Goal: Task Accomplishment & Management: Use online tool/utility

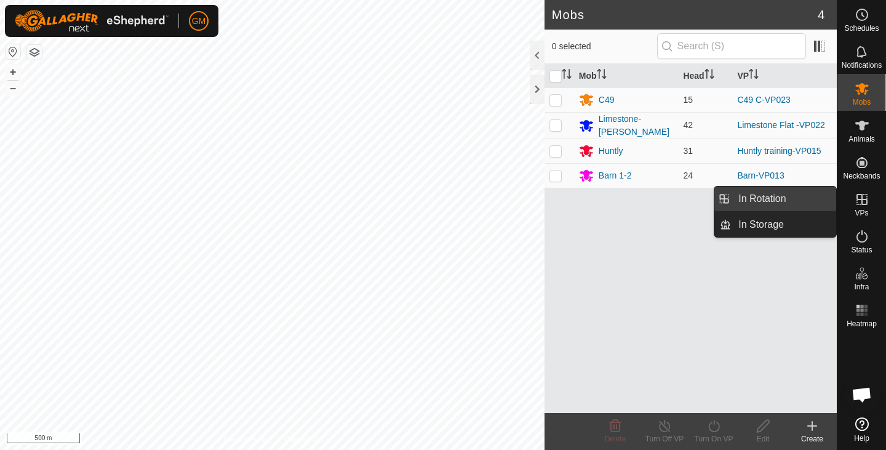
click at [757, 189] on link "In Rotation" at bounding box center [783, 198] width 105 height 25
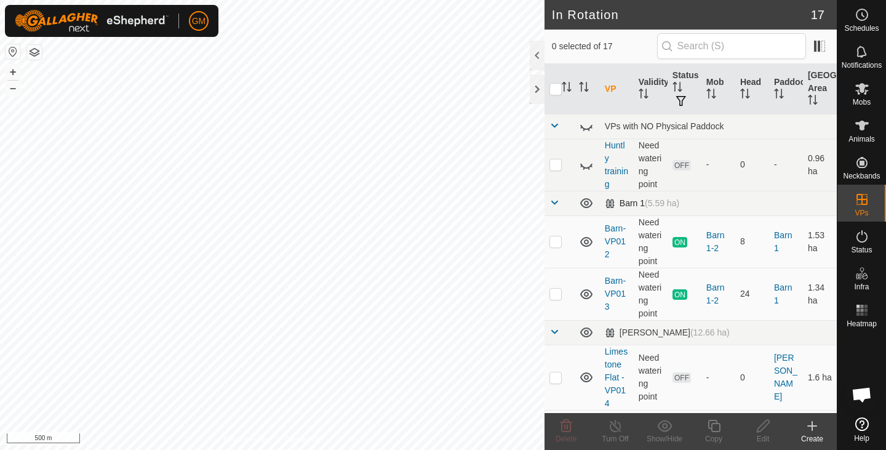
checkbox input "true"
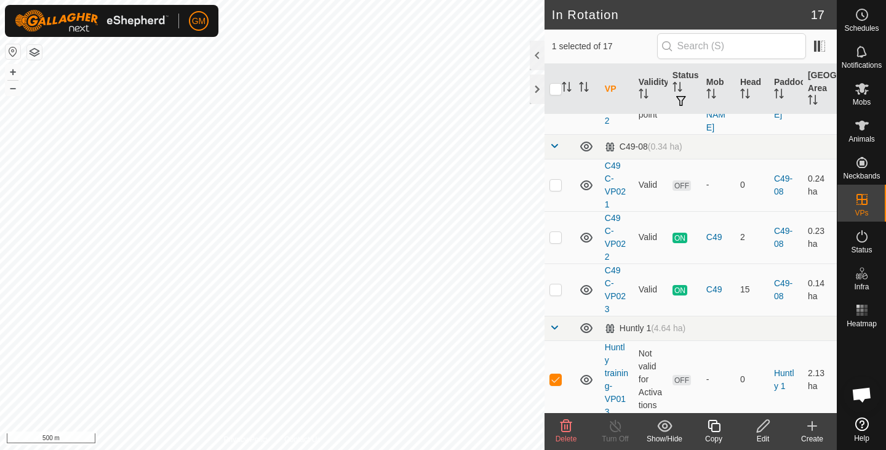
scroll to position [882, 0]
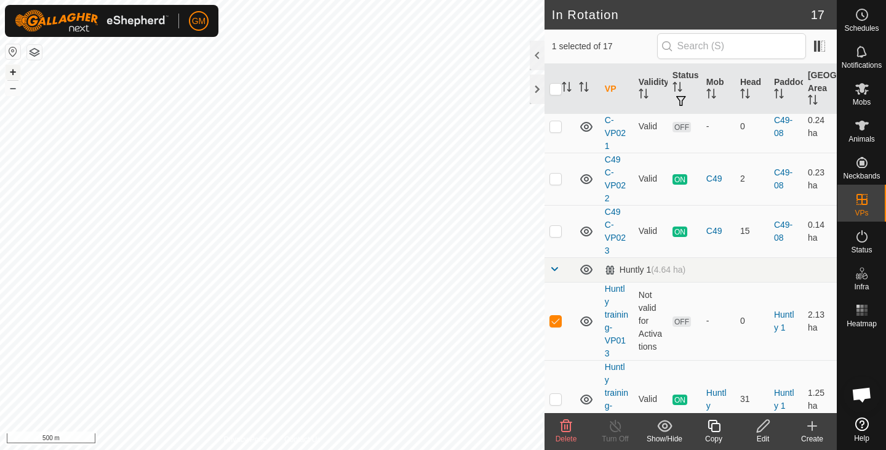
click at [12, 71] on button "+" at bounding box center [13, 72] width 15 height 15
click at [9, 71] on button "+" at bounding box center [13, 72] width 15 height 15
click at [761, 426] on icon at bounding box center [763, 426] width 12 height 12
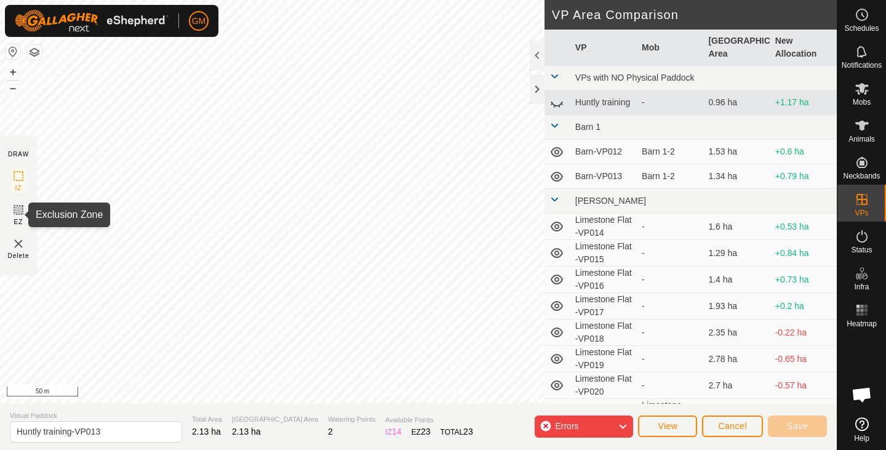
click at [19, 215] on rect at bounding box center [19, 210] width 10 height 10
click at [17, 247] on img at bounding box center [18, 243] width 15 height 15
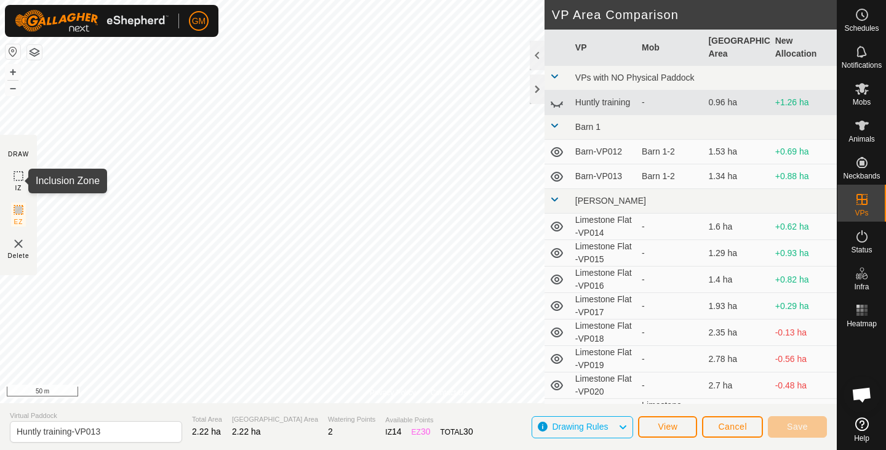
click at [15, 174] on icon at bounding box center [18, 176] width 15 height 15
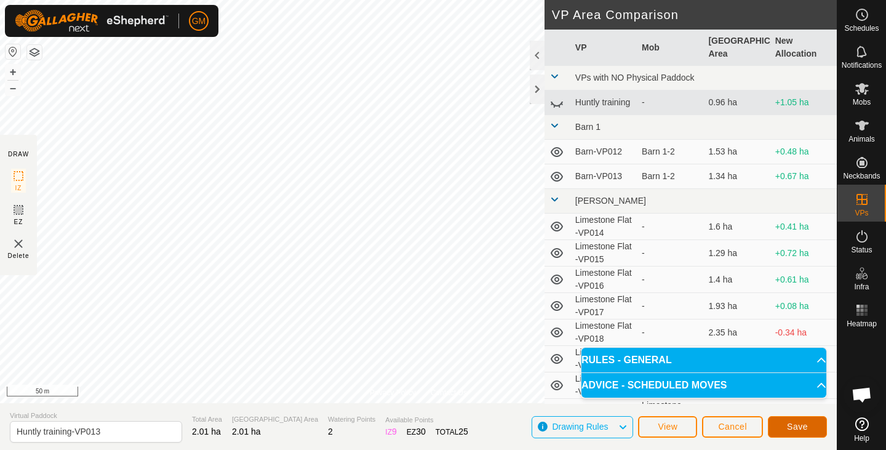
click at [776, 427] on button "Save" at bounding box center [797, 427] width 59 height 22
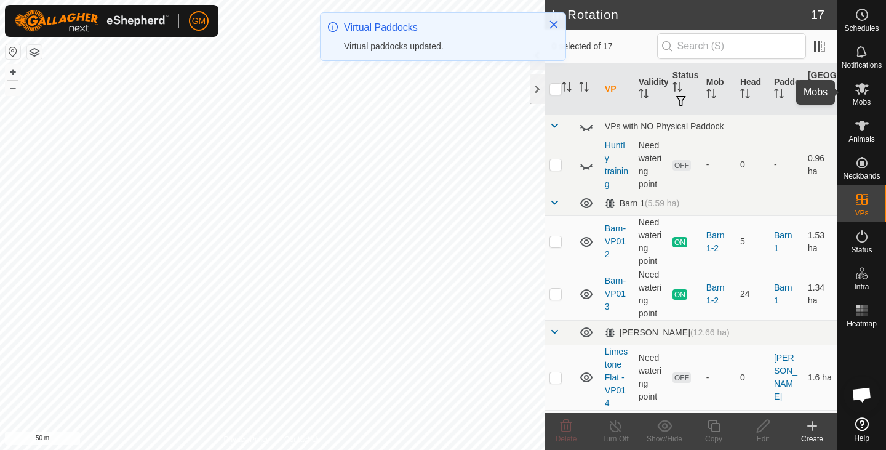
click at [858, 98] on span "Mobs" at bounding box center [862, 101] width 18 height 7
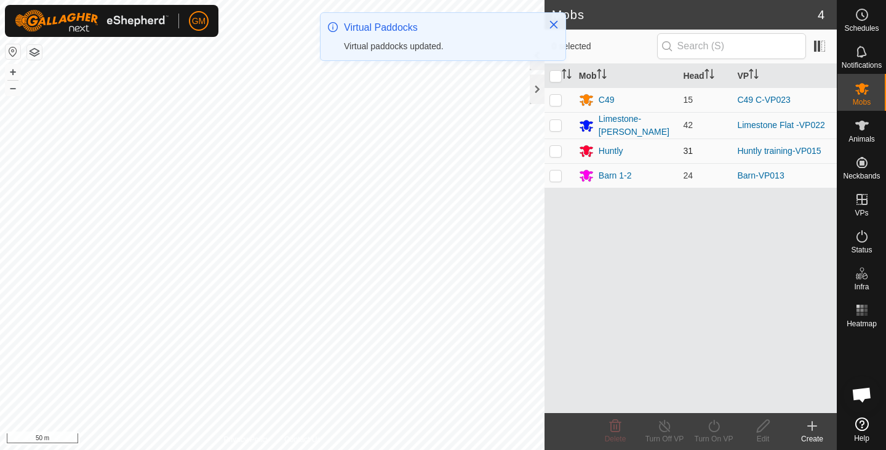
click at [556, 149] on p-checkbox at bounding box center [555, 151] width 12 height 10
checkbox input "true"
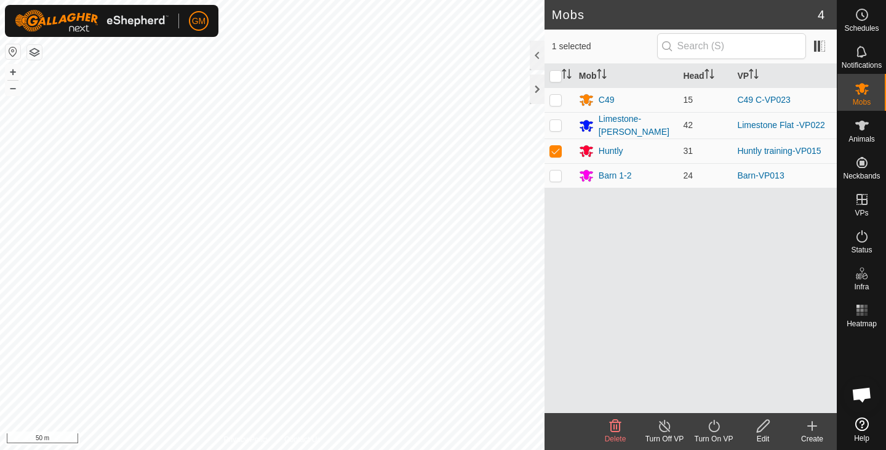
click at [706, 429] on icon at bounding box center [713, 425] width 15 height 15
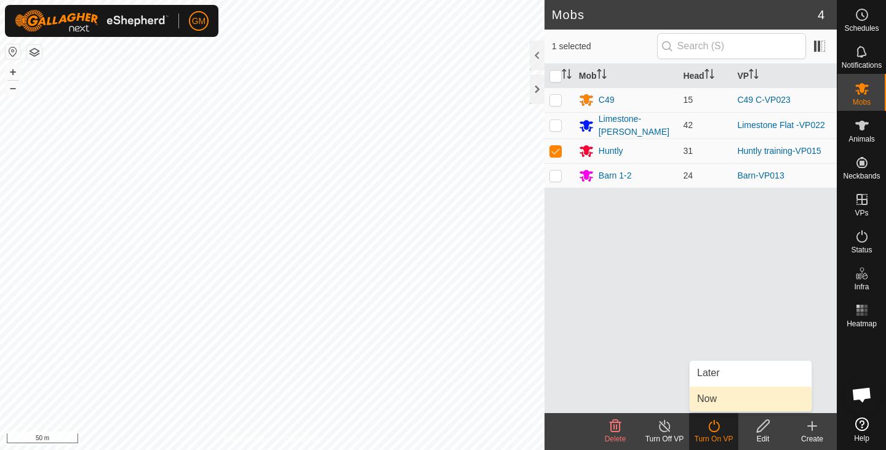
click at [702, 399] on link "Now" at bounding box center [751, 398] width 122 height 25
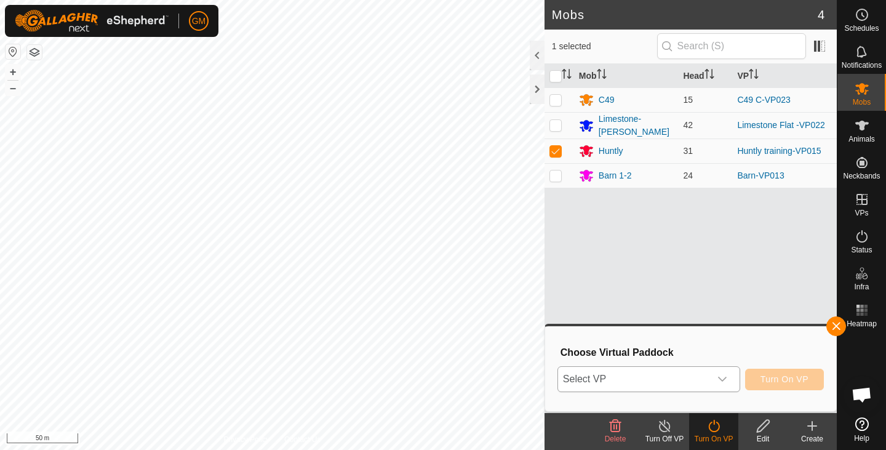
click at [721, 378] on icon "dropdown trigger" at bounding box center [722, 379] width 10 height 10
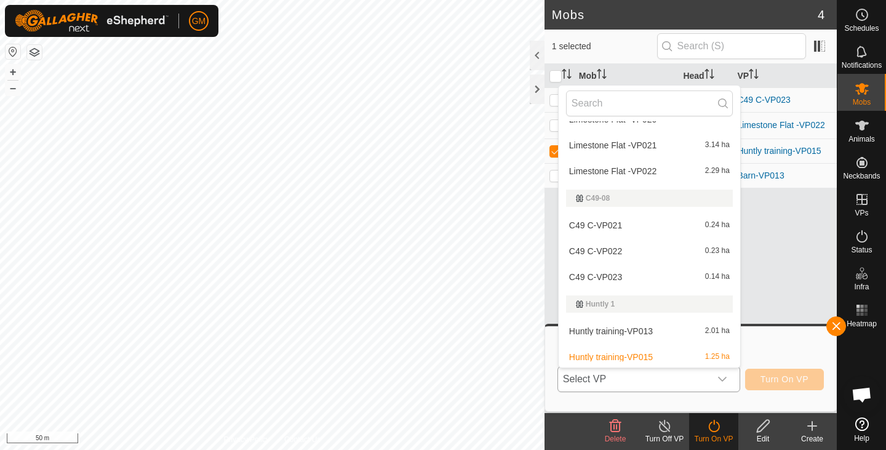
scroll to position [333, 0]
click at [663, 329] on li "Huntly training-VP013 2.01 ha" at bounding box center [650, 329] width 182 height 25
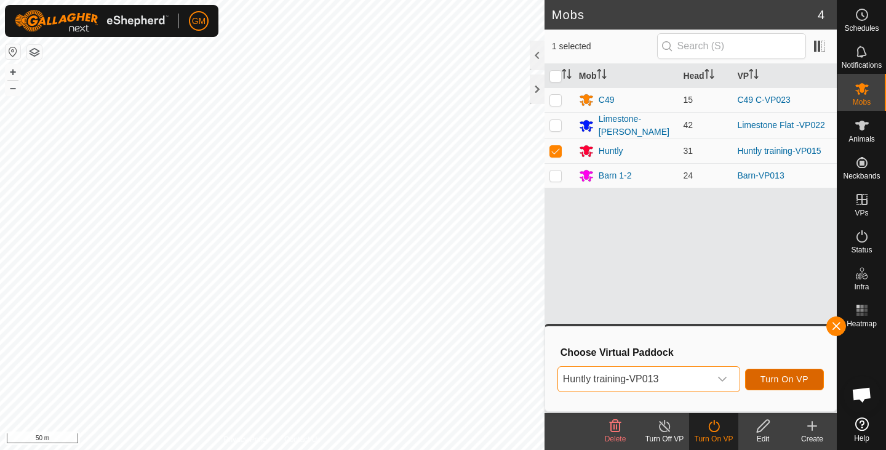
click at [770, 376] on span "Turn On VP" at bounding box center [784, 379] width 48 height 10
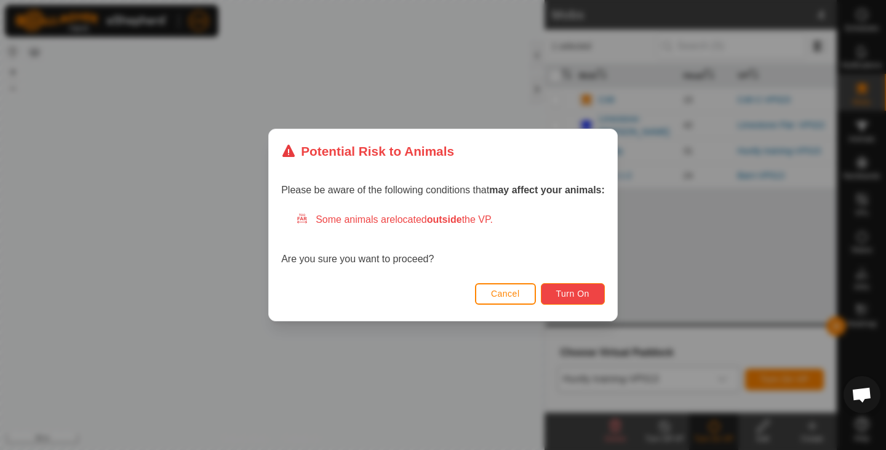
click at [594, 290] on button "Turn On" at bounding box center [573, 294] width 64 height 22
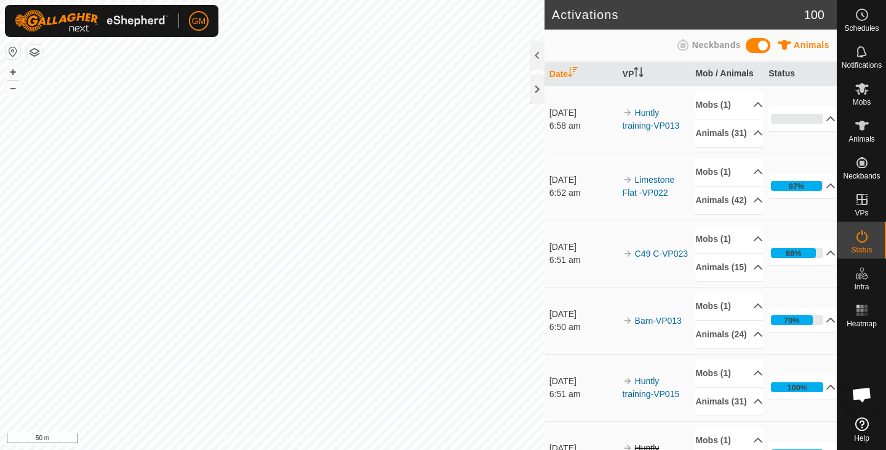
click at [561, 250] on div "Activations 100 Animals Neckbands Date VP Mob / Animals Status [DATE] 6:58 am H…" at bounding box center [418, 225] width 837 height 450
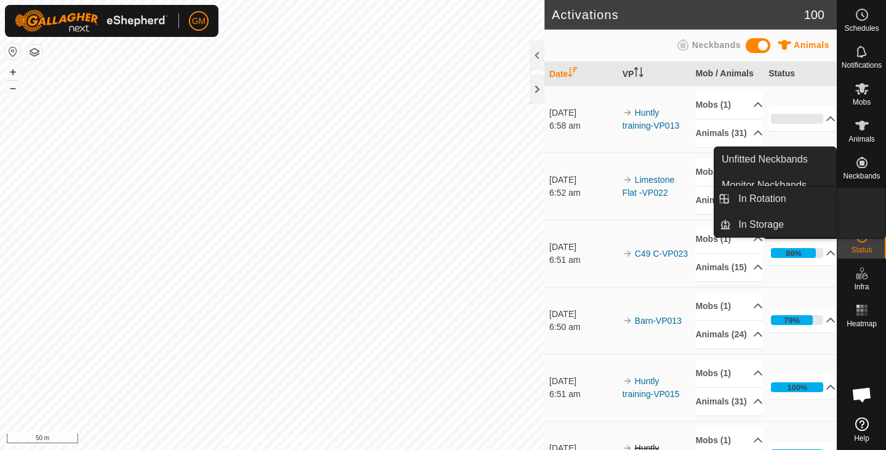
click at [858, 192] on link "In Rotation" at bounding box center [832, 200] width 105 height 25
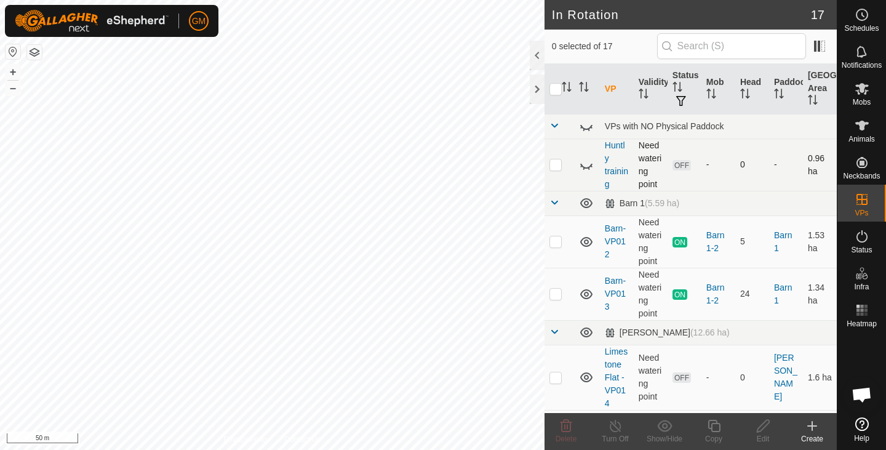
click at [557, 166] on p-checkbox at bounding box center [555, 164] width 12 height 10
click at [551, 166] on p-checkbox at bounding box center [555, 164] width 12 height 10
click at [559, 164] on p-checkbox at bounding box center [555, 164] width 12 height 10
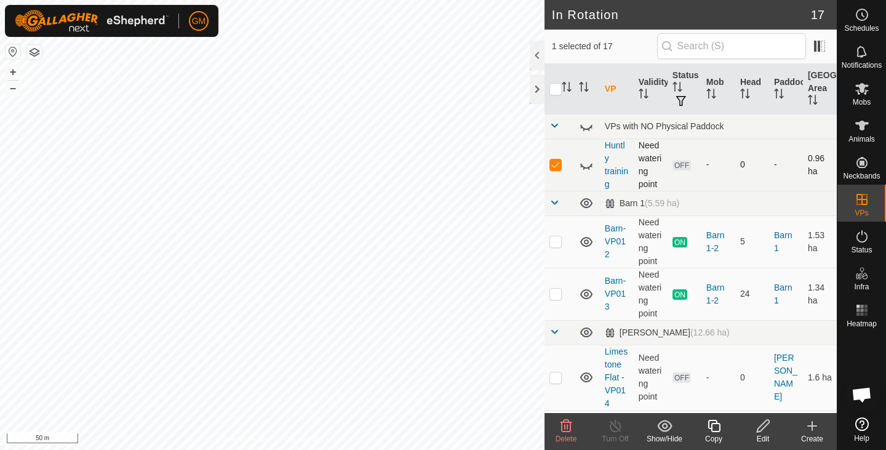
click at [588, 164] on icon at bounding box center [586, 165] width 15 height 15
click at [569, 422] on icon at bounding box center [567, 426] width 12 height 12
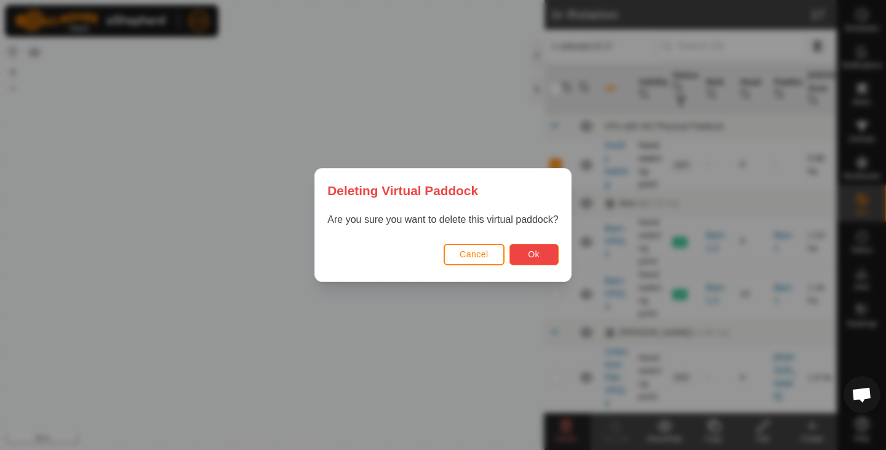
click at [534, 257] on span "Ok" at bounding box center [534, 254] width 12 height 10
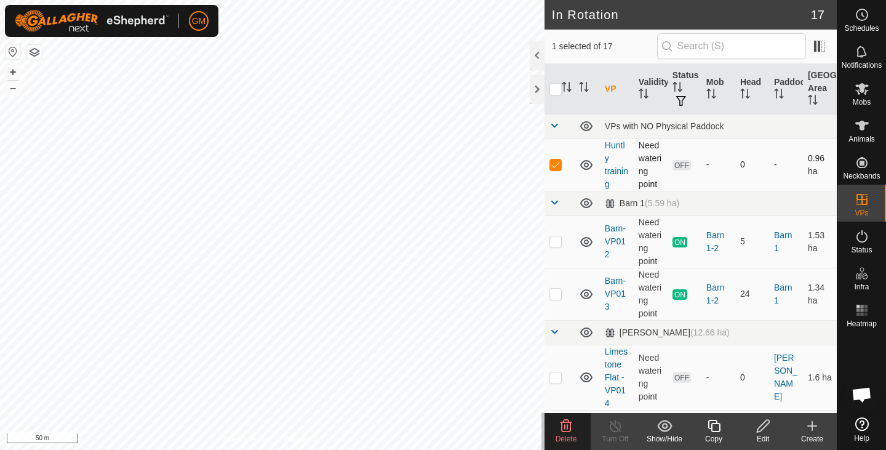
click at [571, 426] on icon at bounding box center [566, 425] width 15 height 15
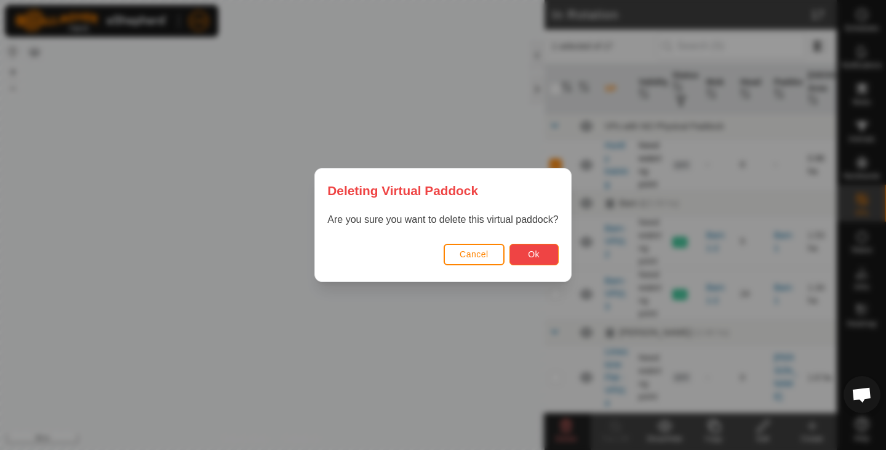
click at [531, 253] on span "Ok" at bounding box center [534, 254] width 12 height 10
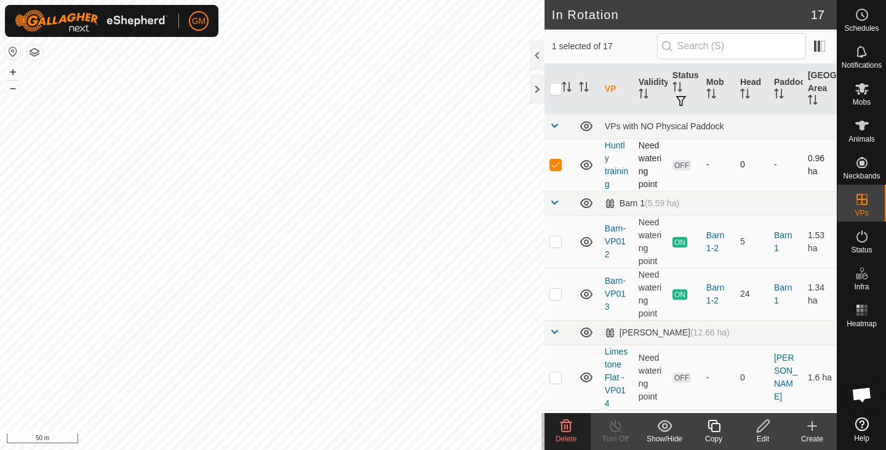
click at [565, 428] on icon at bounding box center [567, 426] width 12 height 12
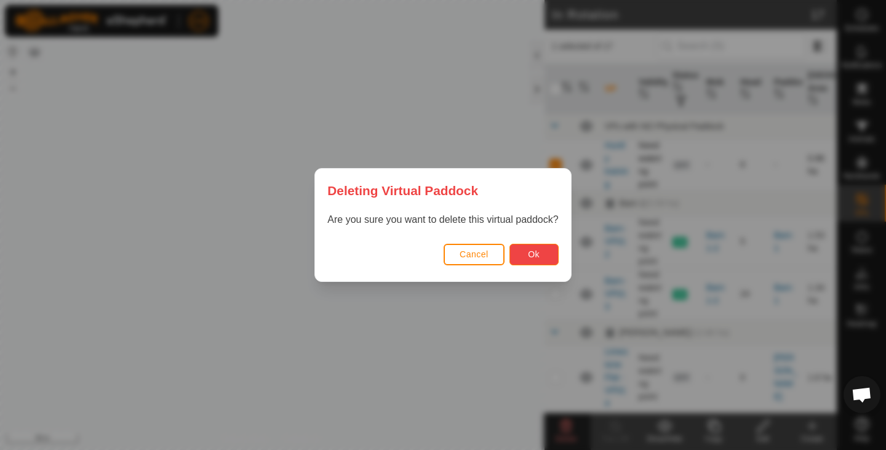
click at [521, 257] on button "Ok" at bounding box center [533, 255] width 49 height 22
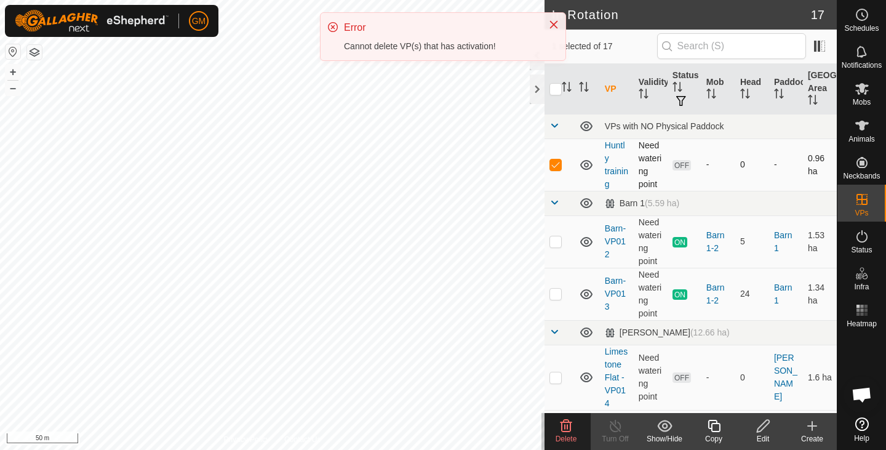
click at [554, 166] on p-checkbox at bounding box center [555, 164] width 12 height 10
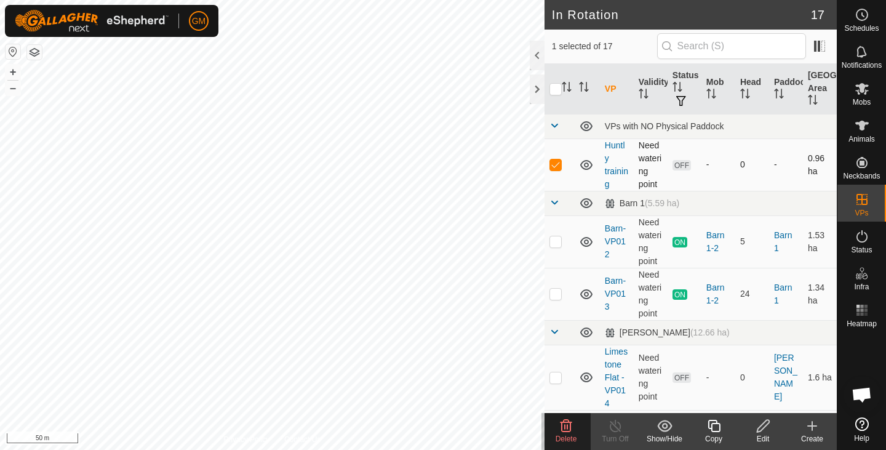
checkbox input "false"
click at [871, 84] on es-mob-svg-icon at bounding box center [862, 89] width 22 height 20
checkbox input "true"
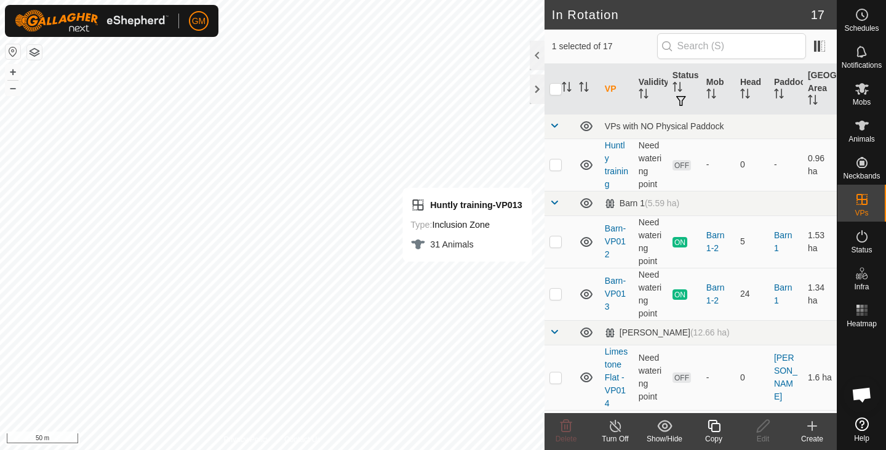
click at [619, 426] on icon at bounding box center [615, 425] width 15 height 15
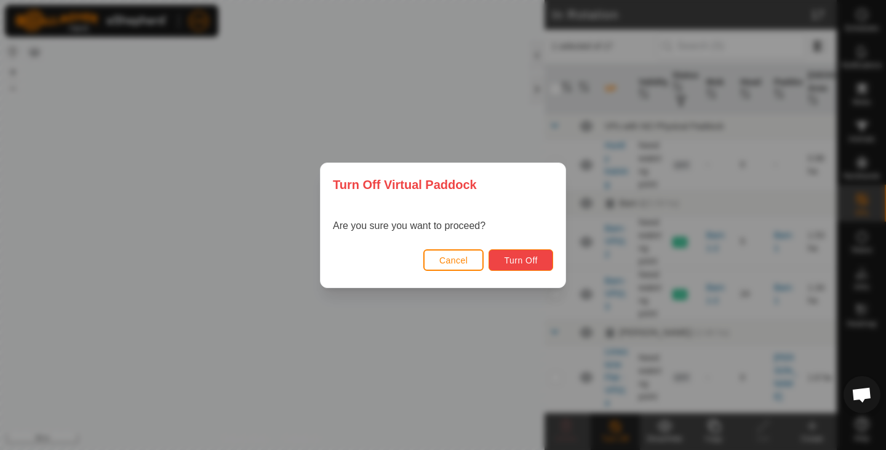
click at [527, 257] on span "Turn Off" at bounding box center [521, 260] width 34 height 10
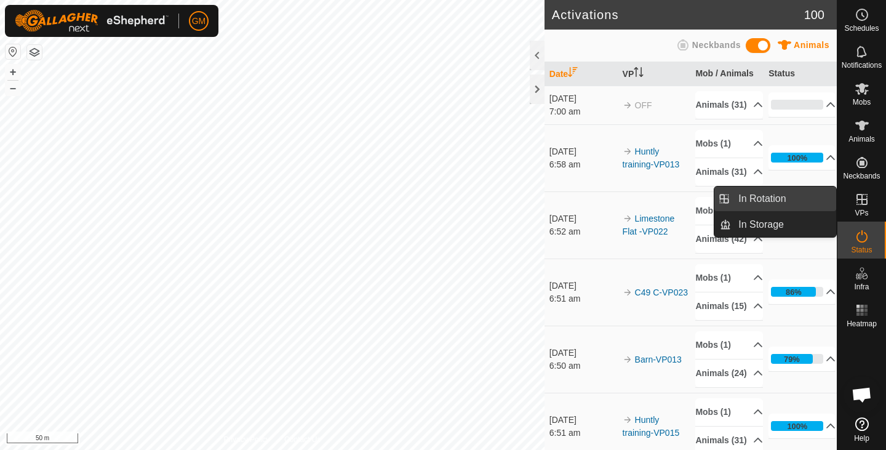
click at [767, 199] on link "In Rotation" at bounding box center [783, 198] width 105 height 25
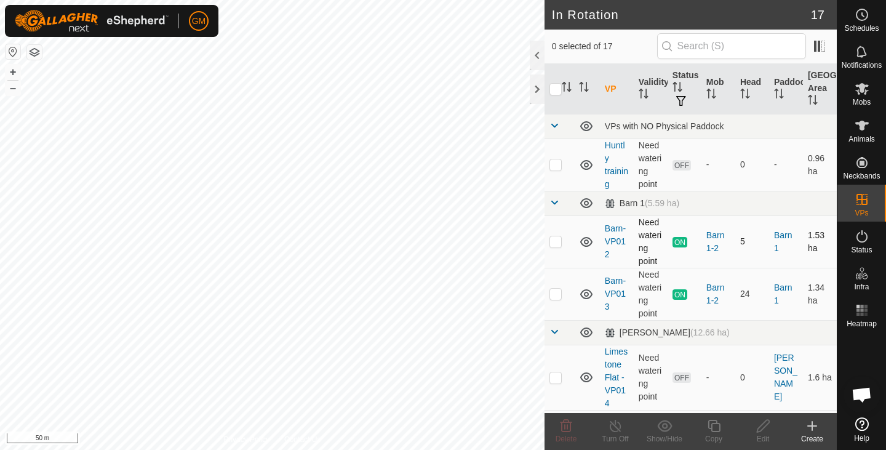
checkbox input "true"
click at [761, 430] on icon at bounding box center [763, 426] width 12 height 12
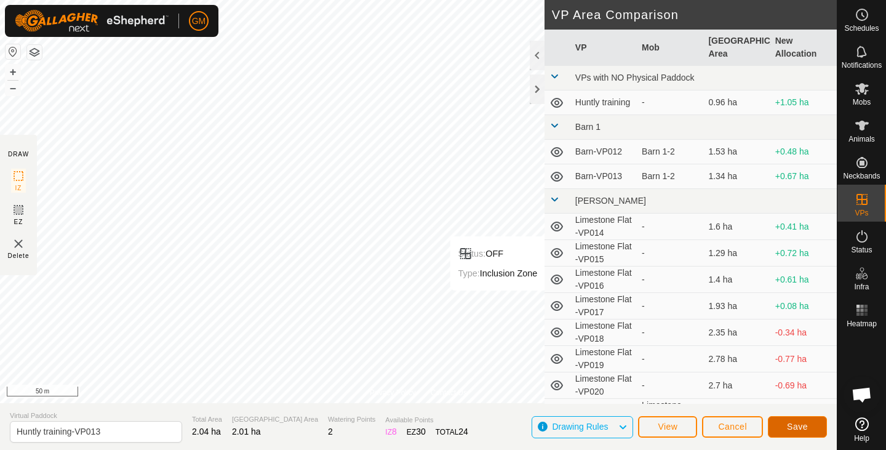
click at [791, 425] on span "Save" at bounding box center [797, 426] width 21 height 10
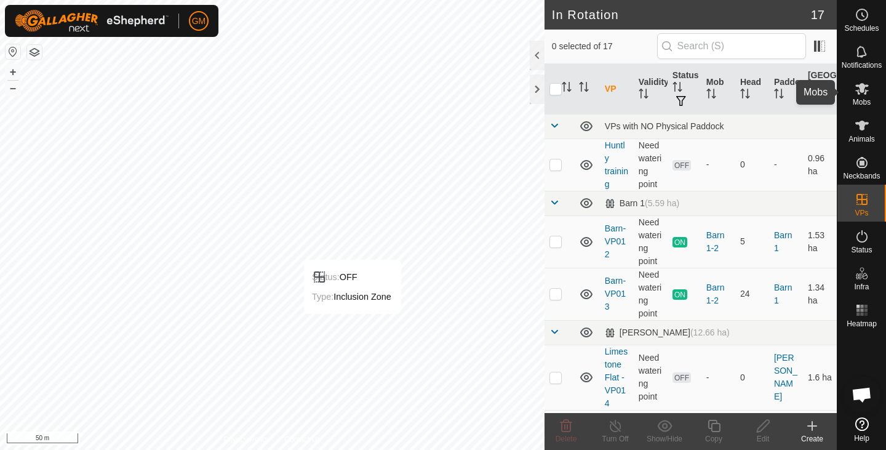
click at [864, 94] on icon at bounding box center [862, 88] width 15 height 15
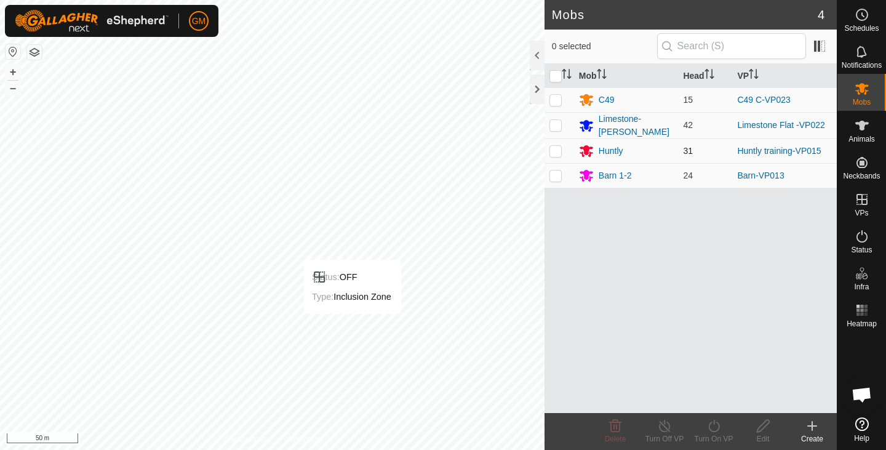
click at [553, 148] on p-checkbox at bounding box center [555, 151] width 12 height 10
checkbox input "true"
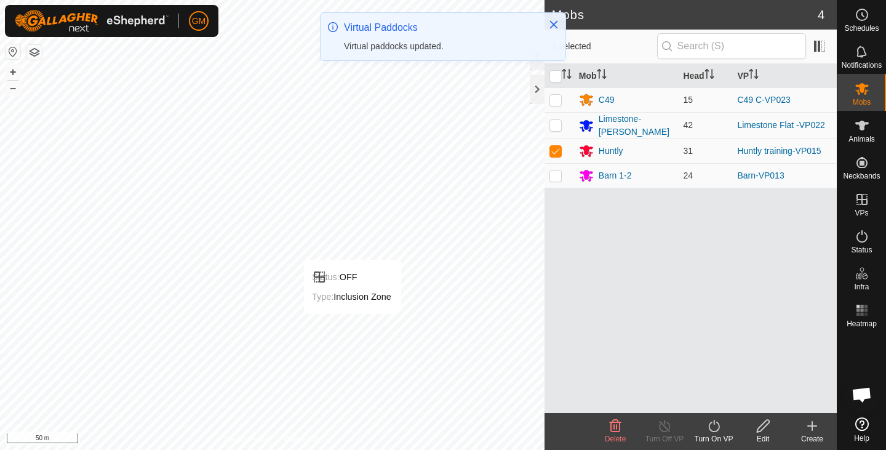
click at [709, 428] on icon at bounding box center [713, 426] width 11 height 12
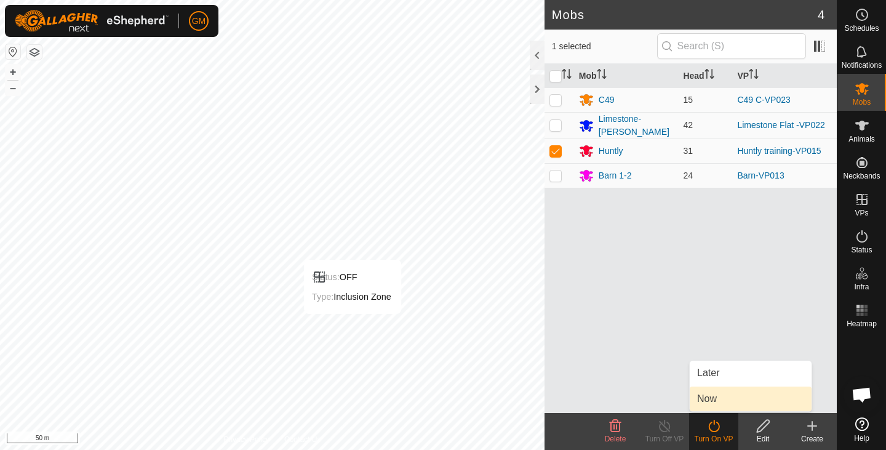
click at [704, 399] on link "Now" at bounding box center [751, 398] width 122 height 25
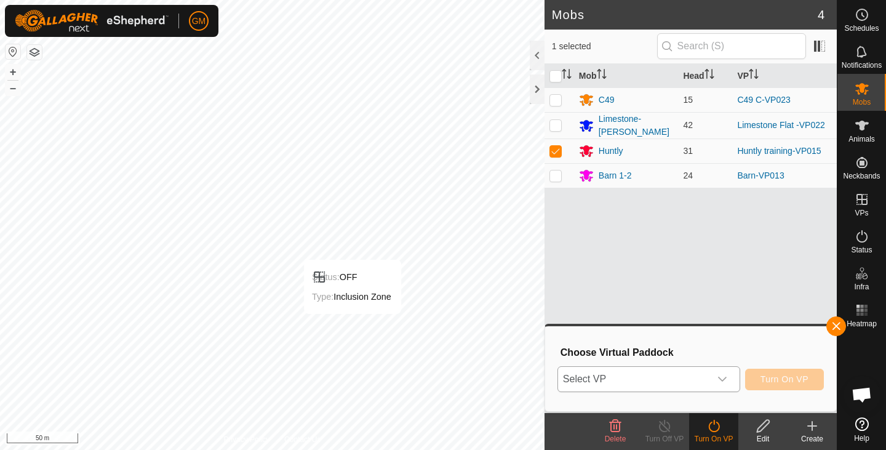
click at [725, 377] on icon "dropdown trigger" at bounding box center [722, 379] width 9 height 5
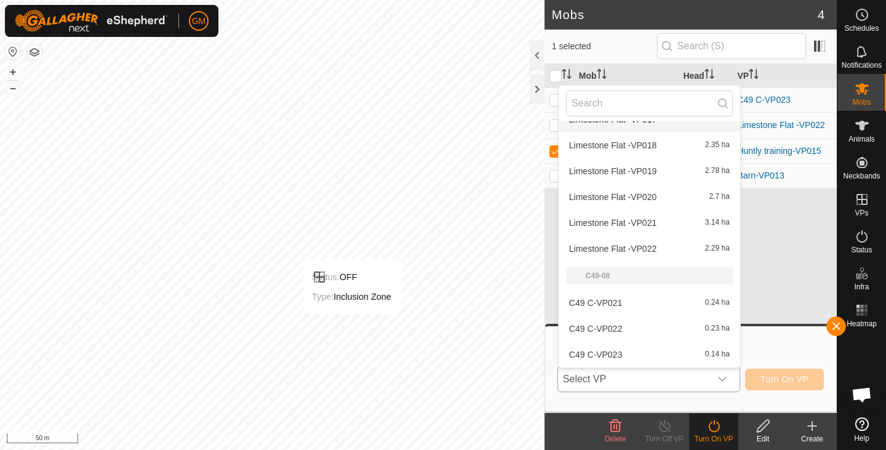
scroll to position [333, 0]
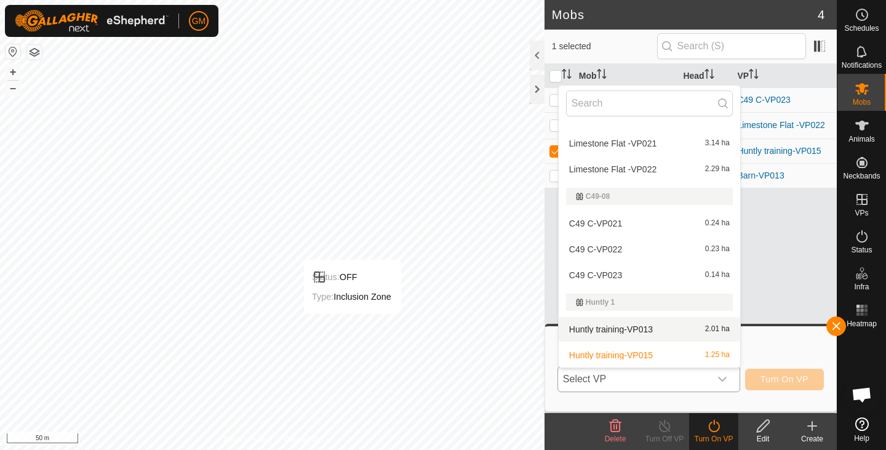
click at [646, 323] on li "Huntly training-VP013 2.01 ha" at bounding box center [650, 329] width 182 height 25
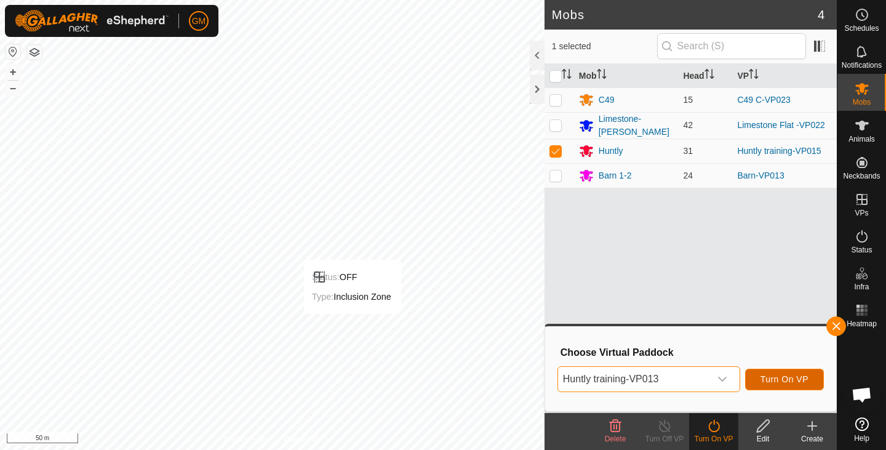
click at [765, 378] on span "Turn On VP" at bounding box center [784, 379] width 48 height 10
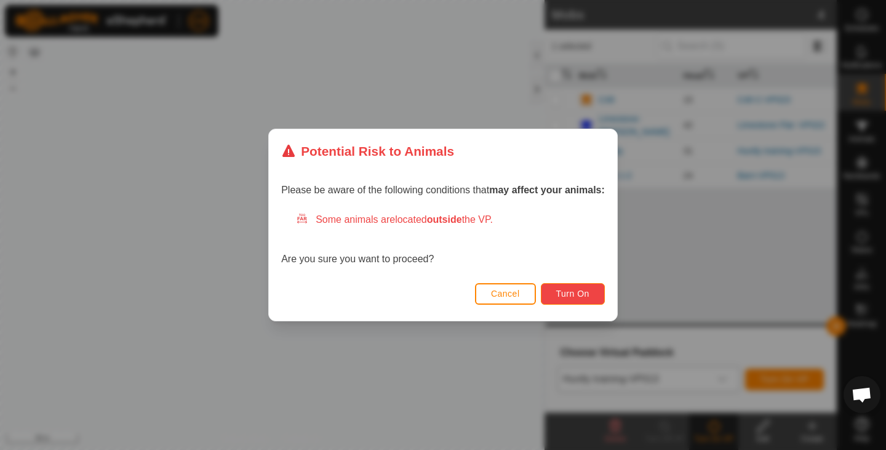
click at [568, 289] on span "Turn On" at bounding box center [572, 294] width 33 height 10
